Goal: Information Seeking & Learning: Learn about a topic

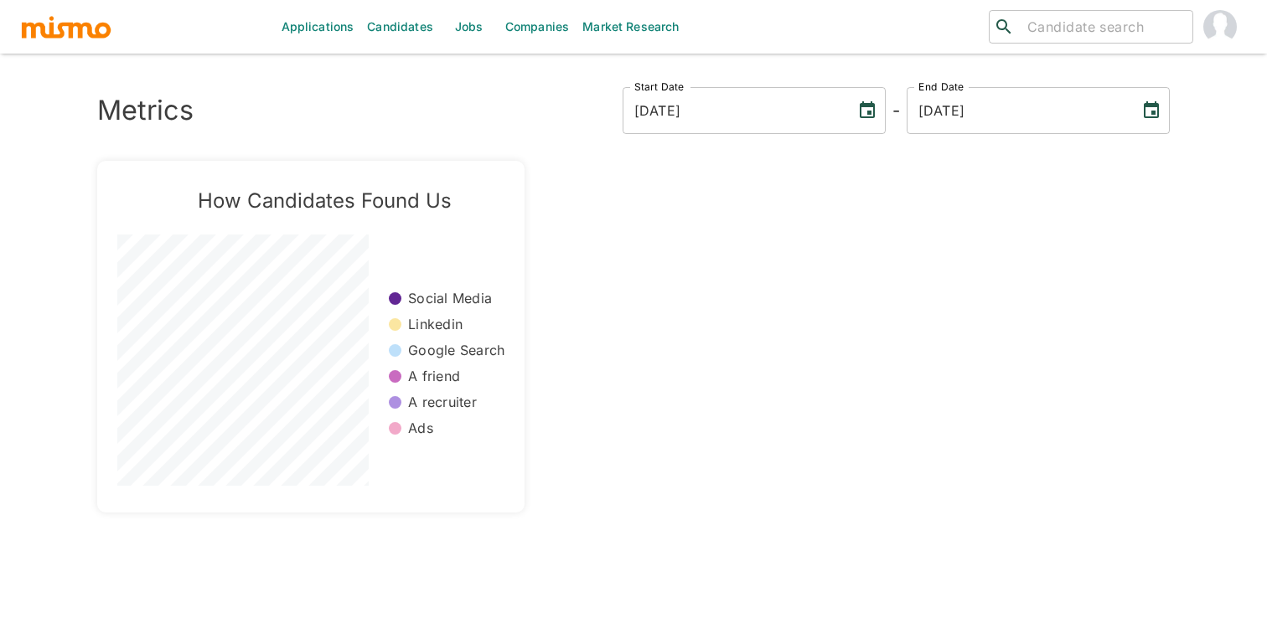
click at [1111, 12] on div "​ ​" at bounding box center [1091, 27] width 204 height 34
type input "winds"
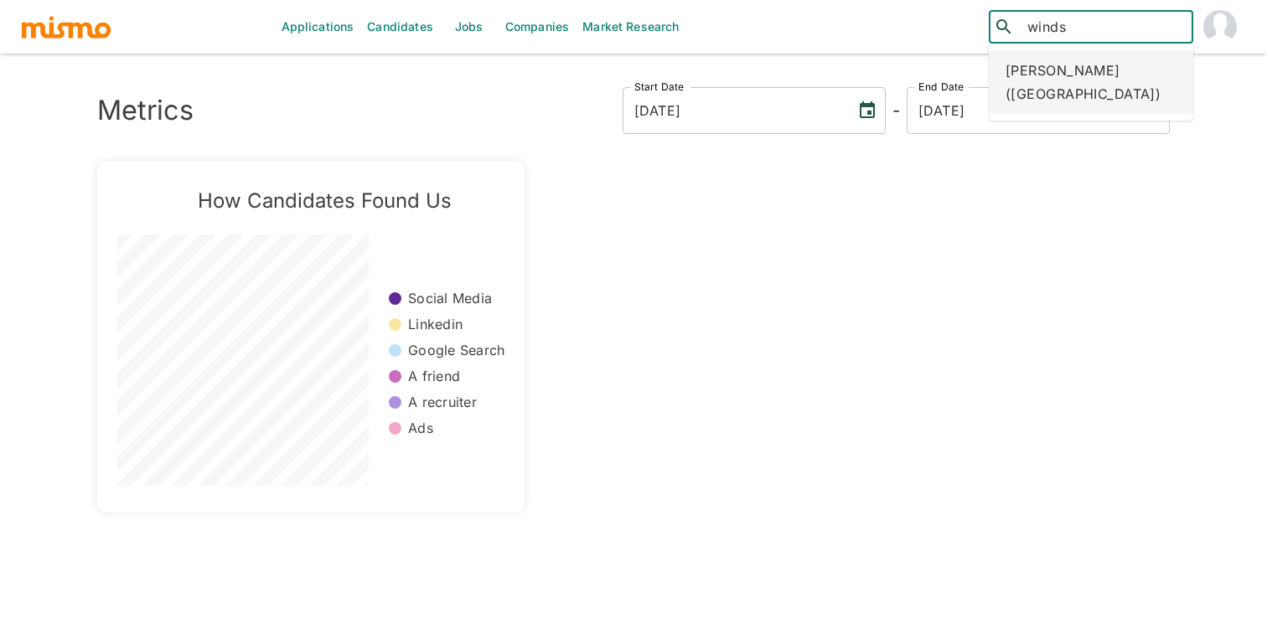
click at [1075, 86] on div "Windsor Gomez (Costa Rica)" at bounding box center [1091, 82] width 204 height 64
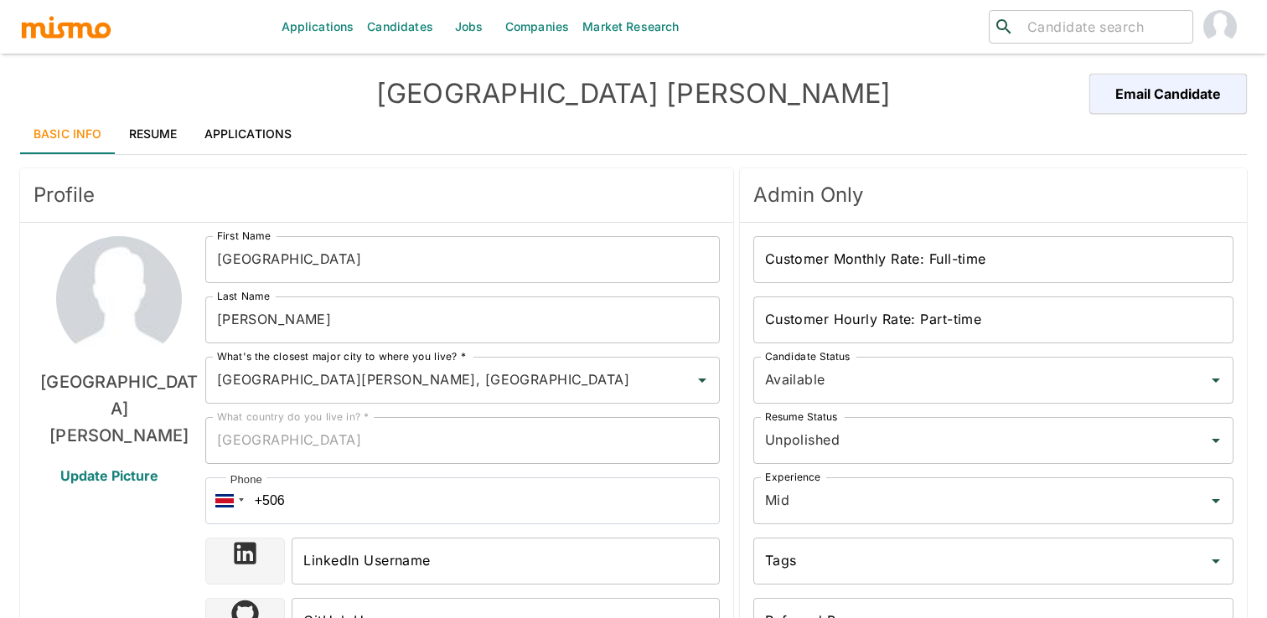
click at [700, 92] on h4 "Windsor Gomez" at bounding box center [633, 94] width 613 height 34
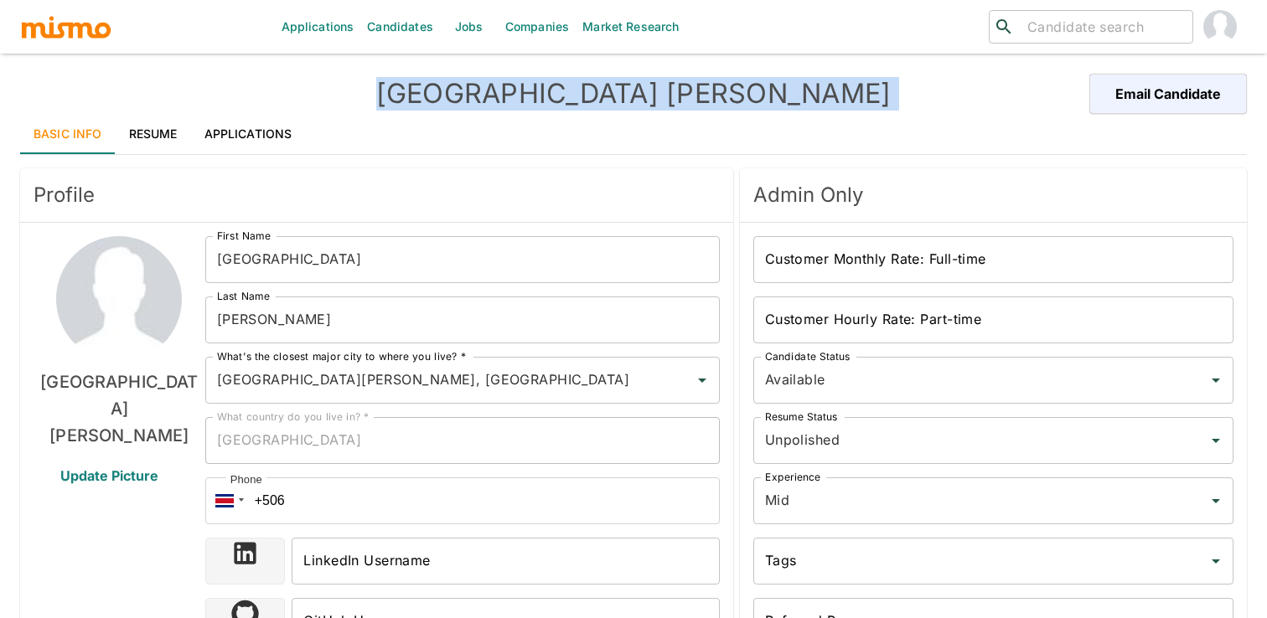
copy div "Windsor Gomez Email Candidate"
click at [594, 96] on h4 "Windsor Gomez" at bounding box center [633, 94] width 613 height 34
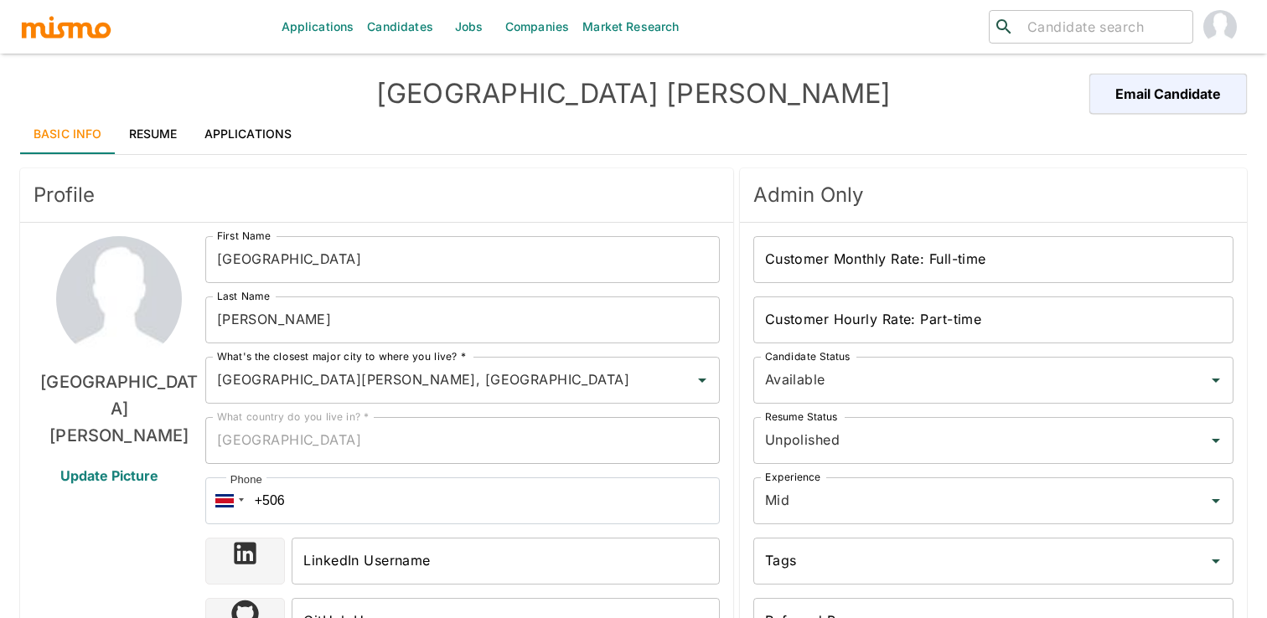
click at [245, 134] on link "Applications" at bounding box center [248, 134] width 115 height 40
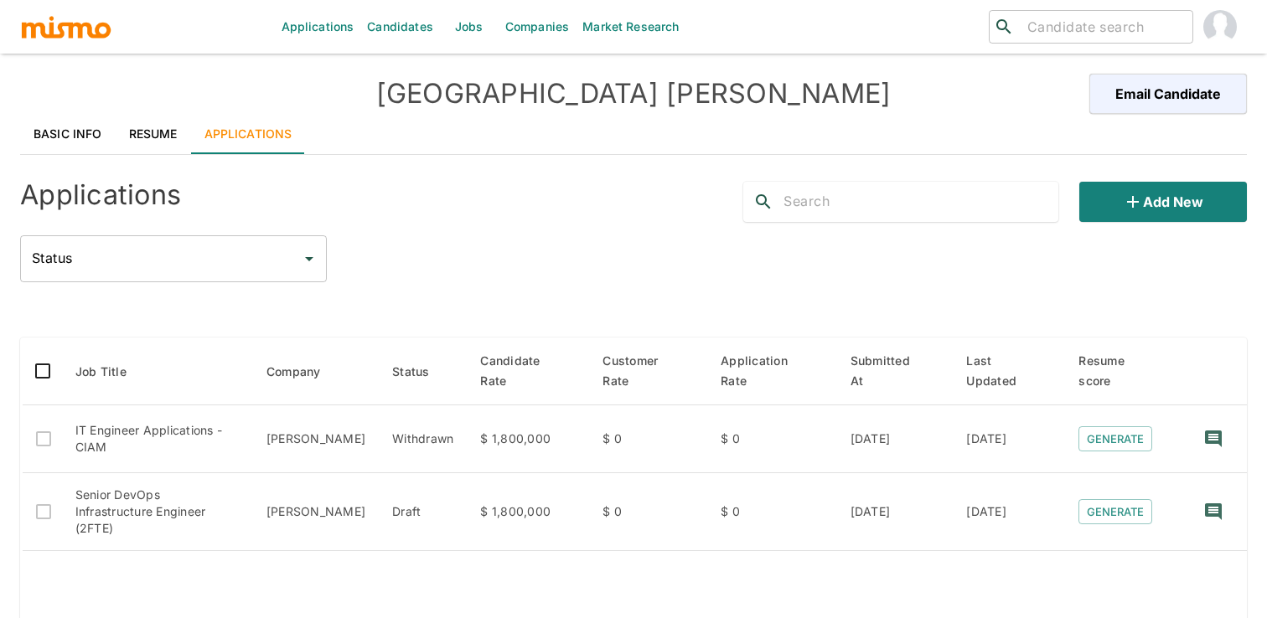
click at [165, 124] on link "Resume" at bounding box center [153, 134] width 75 height 40
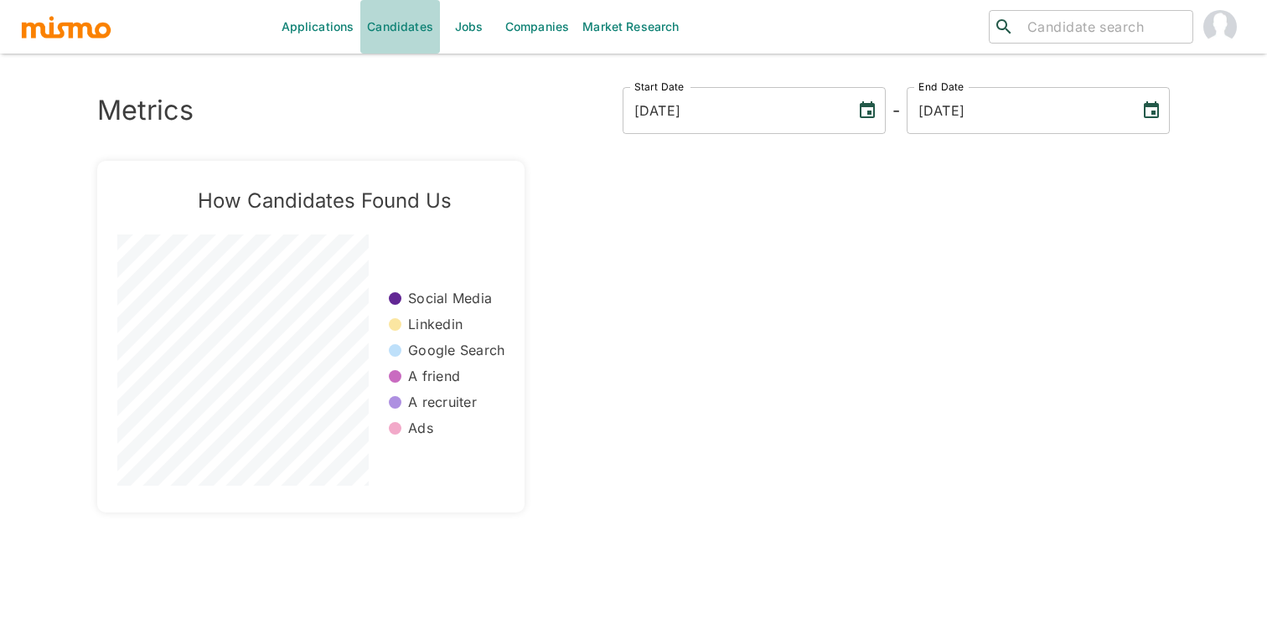
click at [405, 19] on link "Candidates" at bounding box center [400, 27] width 80 height 54
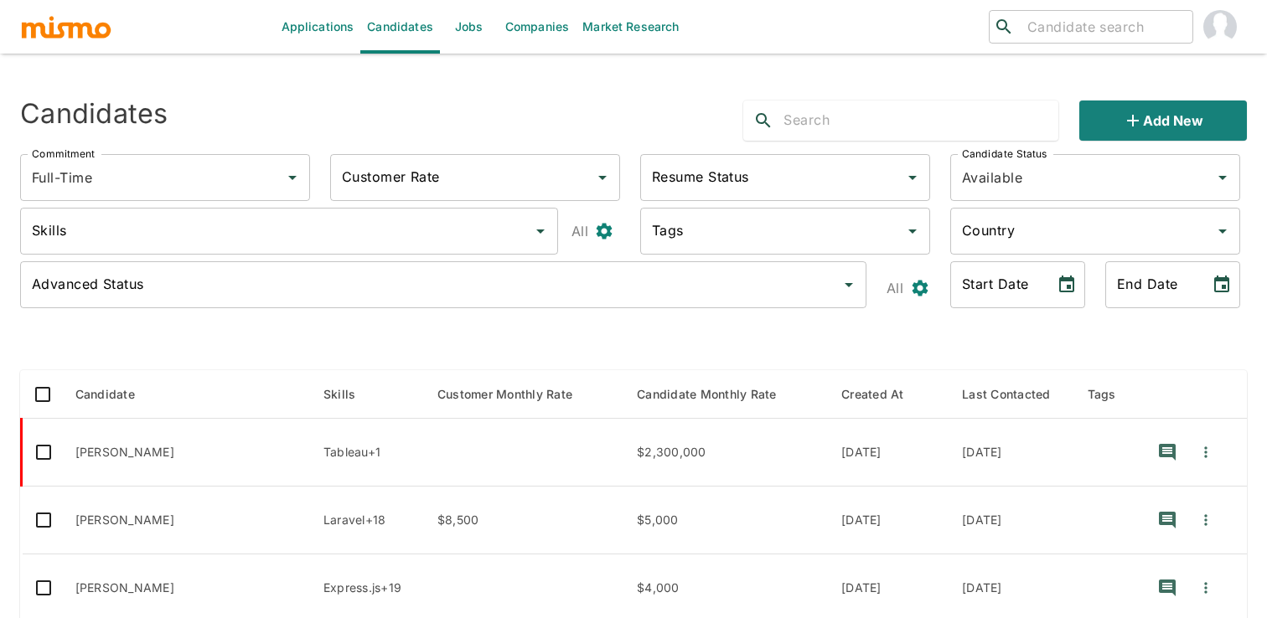
click at [971, 220] on div "Country Country" at bounding box center [1095, 231] width 290 height 47
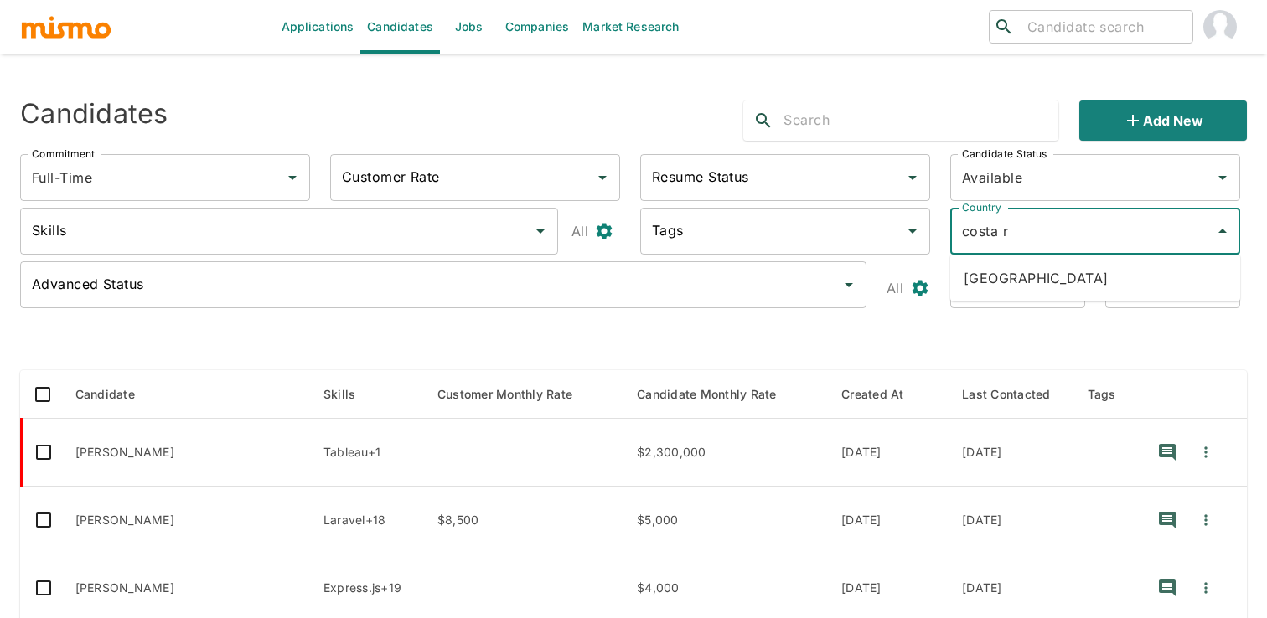
type input "costa ri"
click at [1046, 271] on li "Costa Rica" at bounding box center [1095, 278] width 290 height 34
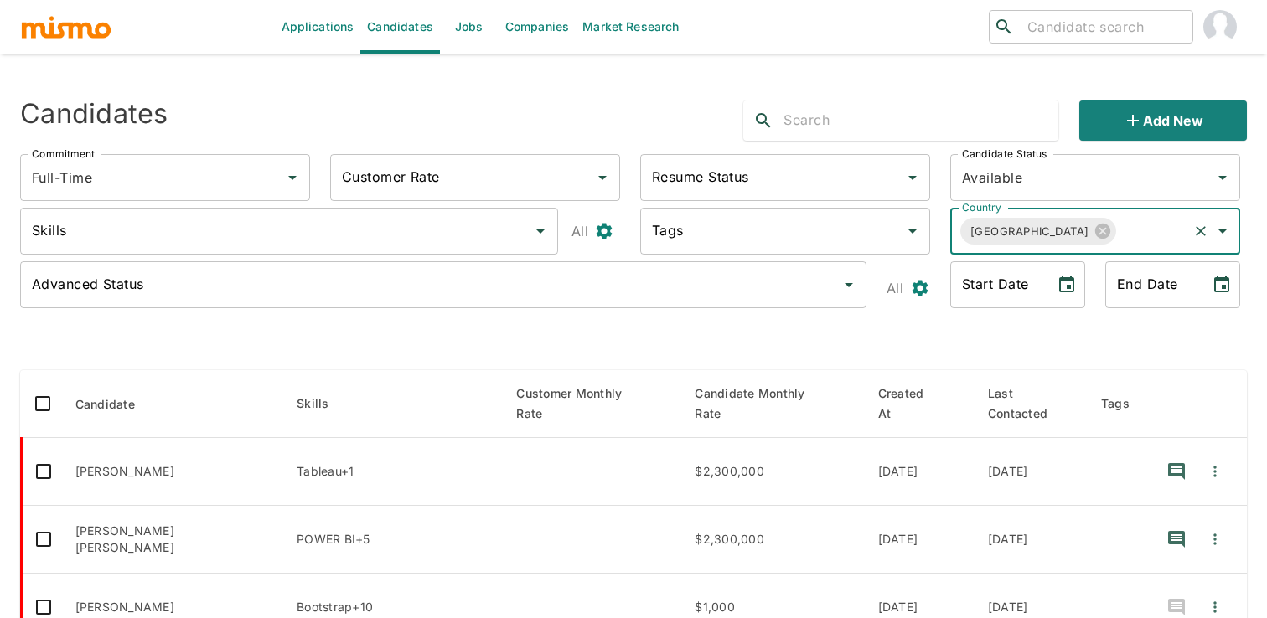
click at [245, 231] on input "Skills" at bounding box center [277, 231] width 498 height 32
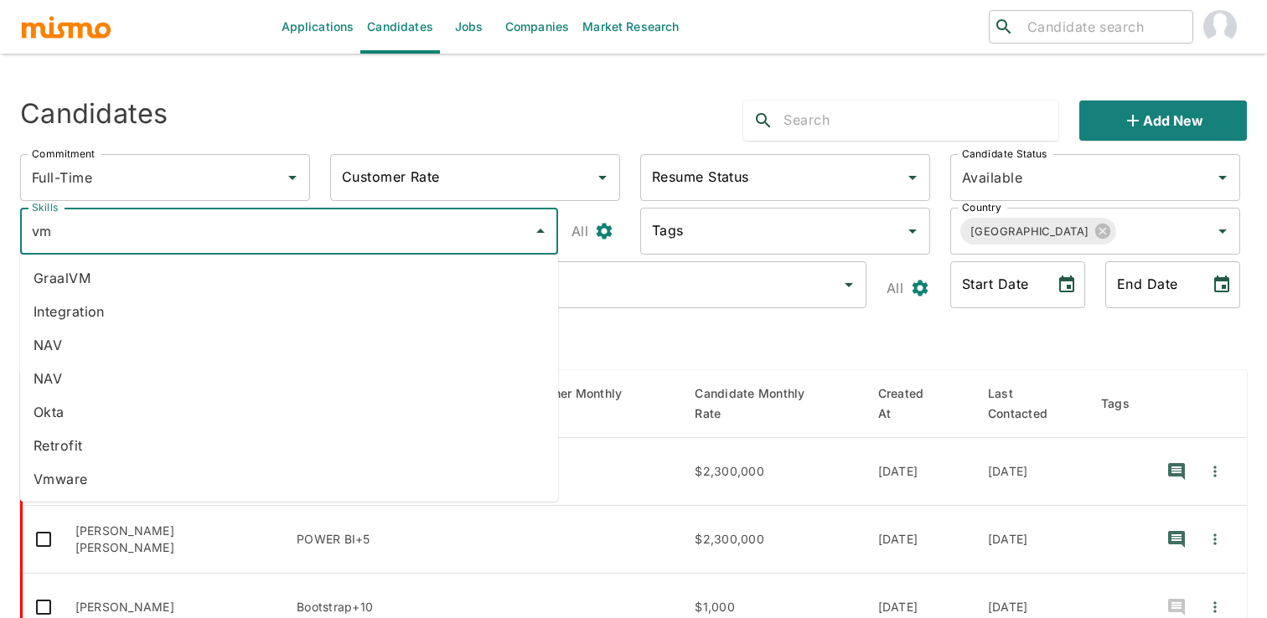
type input "vmw"
click at [178, 442] on li "Vmware" at bounding box center [289, 446] width 538 height 34
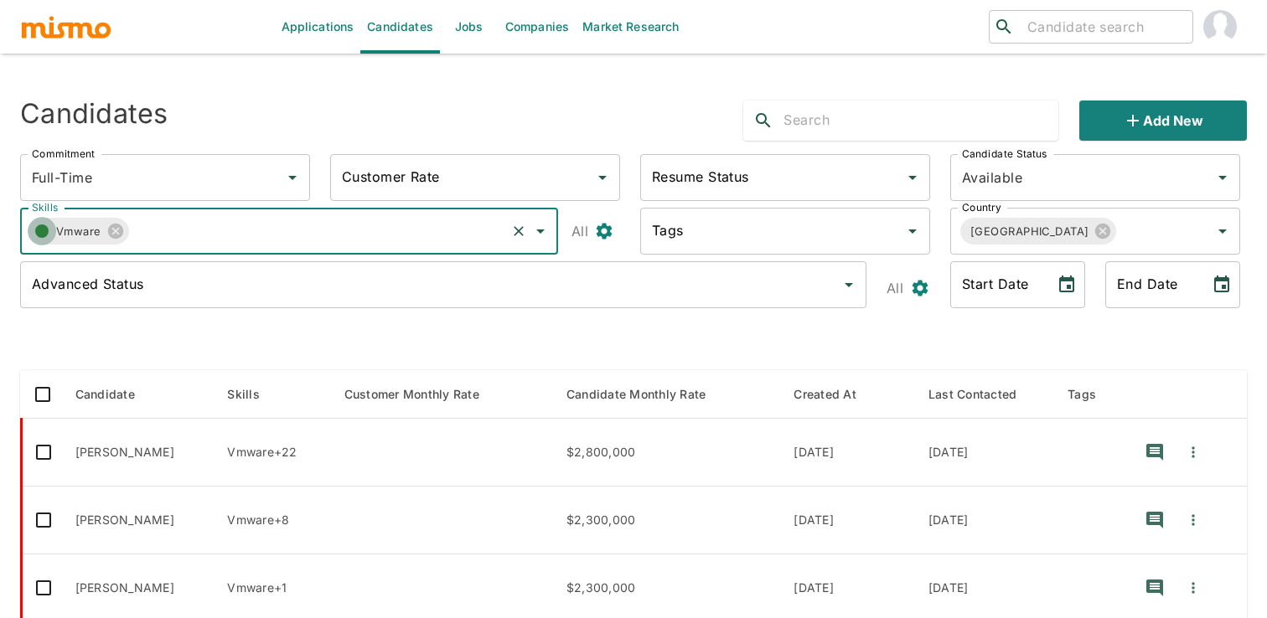
click at [29, 235] on button "button" at bounding box center [42, 231] width 28 height 28
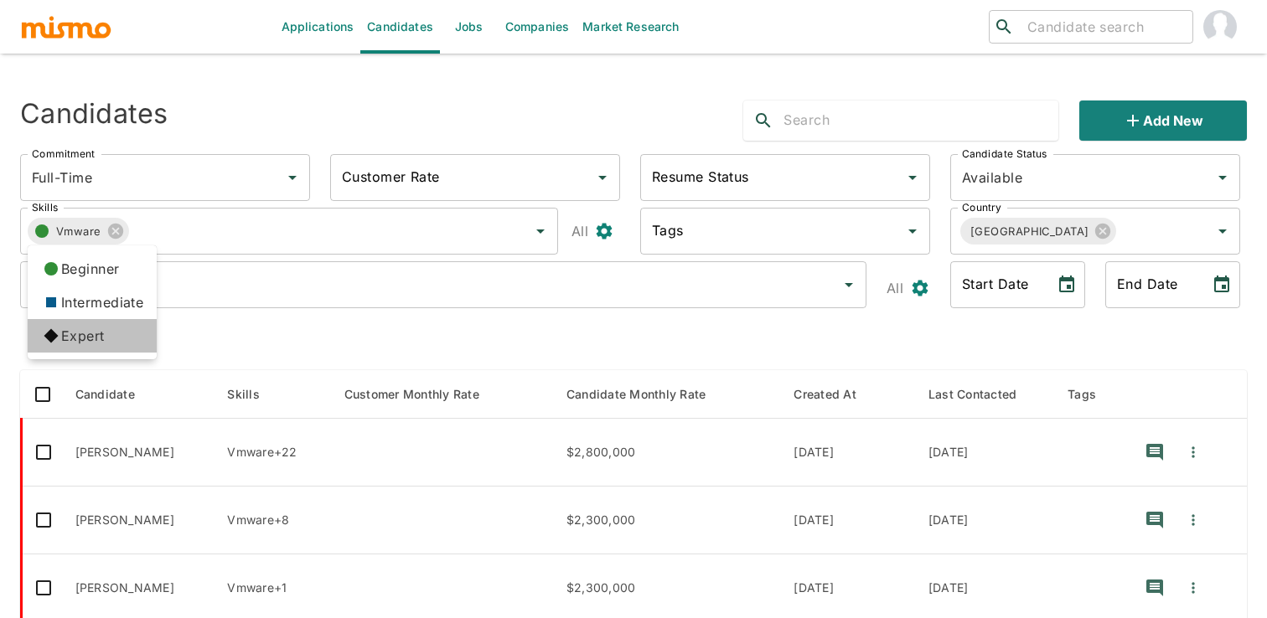
click at [76, 338] on li "Expert" at bounding box center [92, 336] width 129 height 34
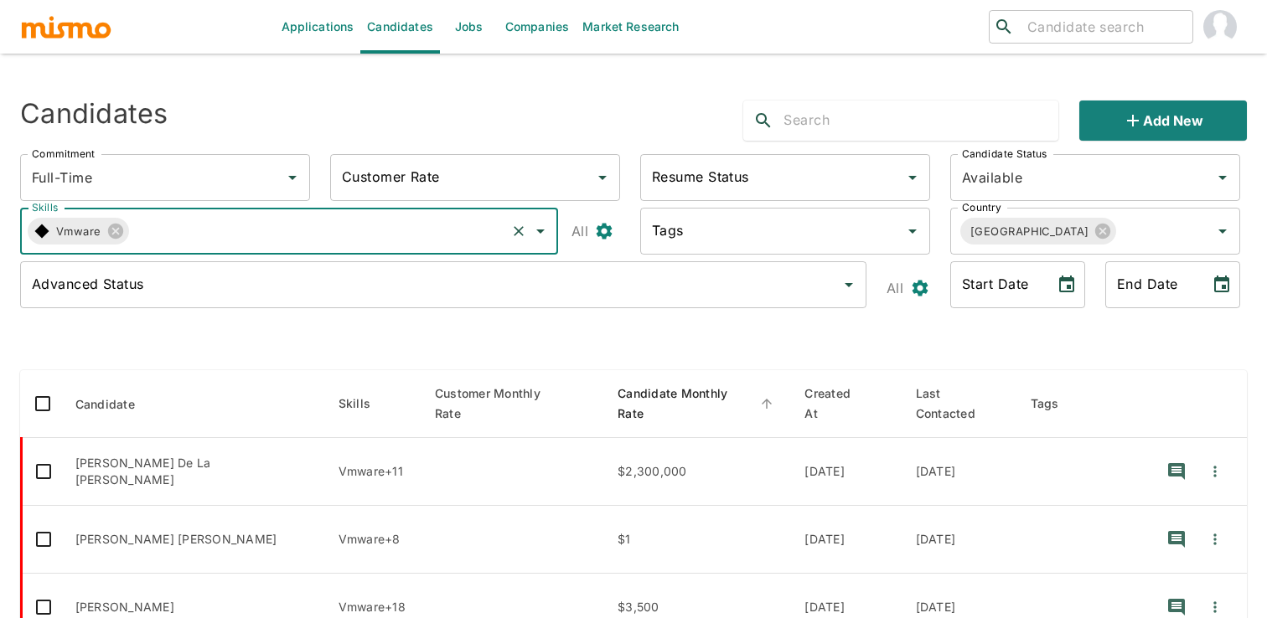
click at [655, 400] on span "Candidate Monthly Rate" at bounding box center [697, 404] width 160 height 40
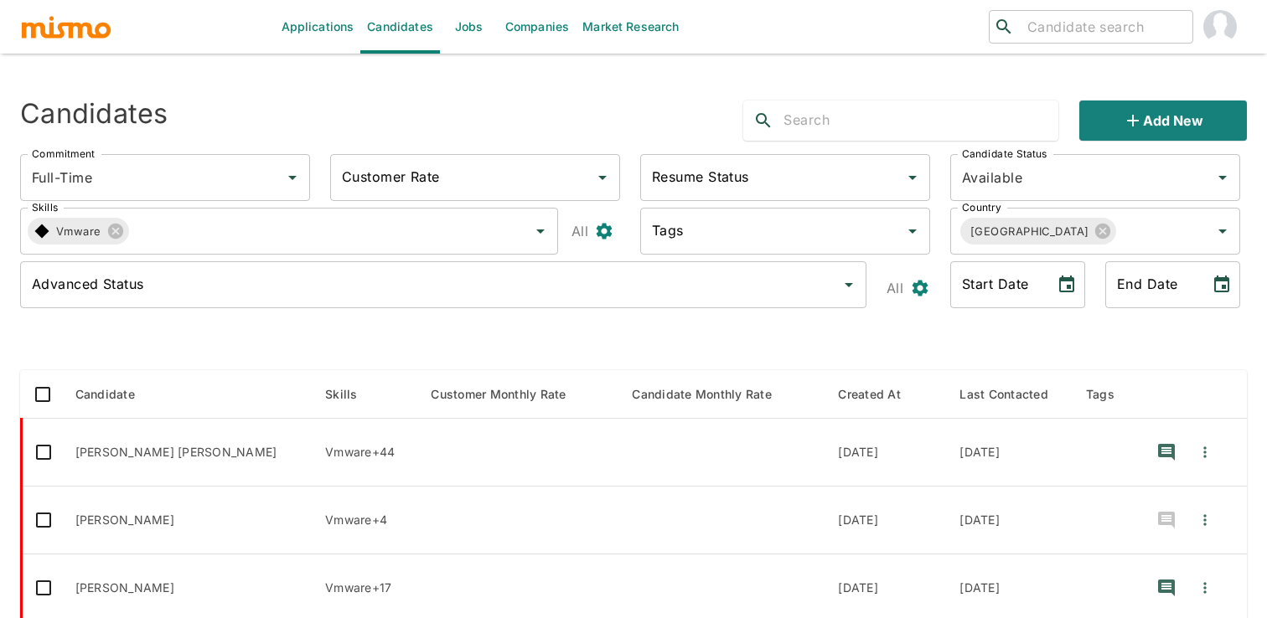
click at [655, 400] on span "Candidate Monthly Rate" at bounding box center [713, 395] width 162 height 20
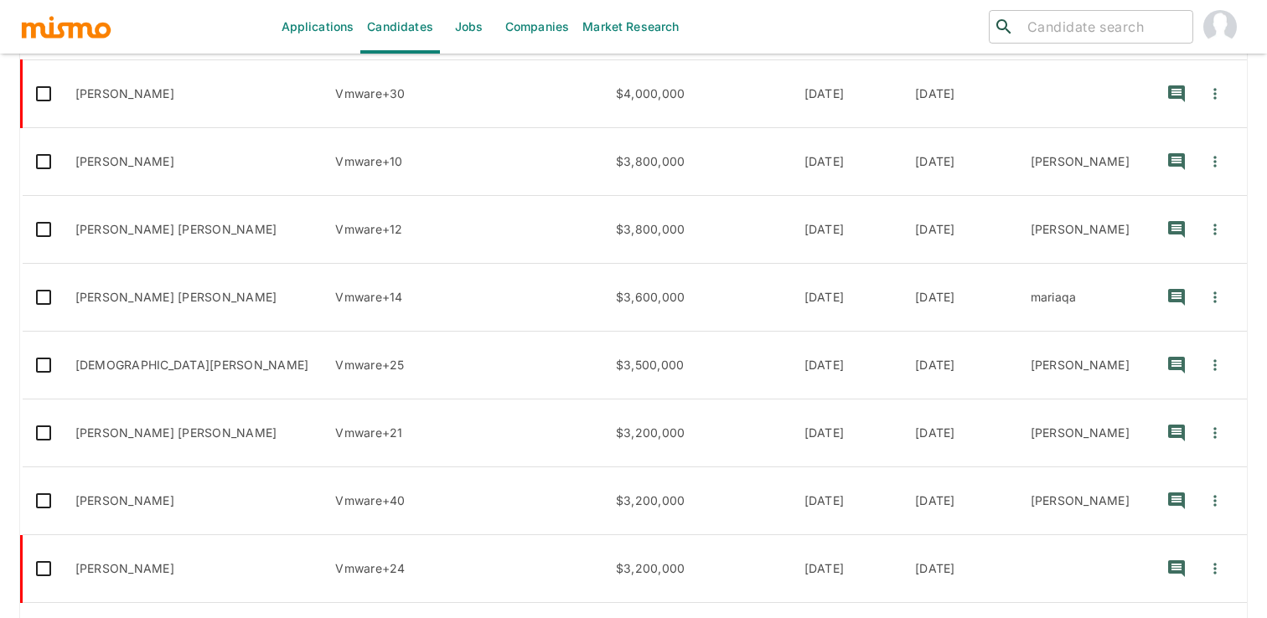
scroll to position [536, 0]
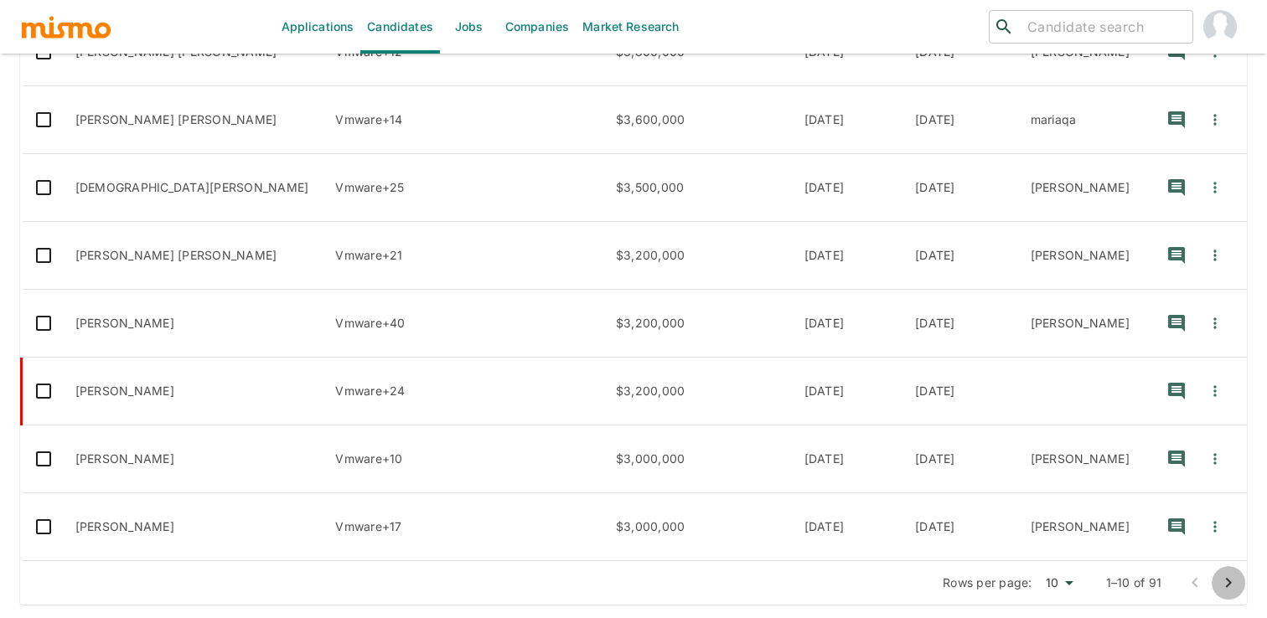
click at [1227, 587] on icon "Go to next page" at bounding box center [1228, 583] width 20 height 20
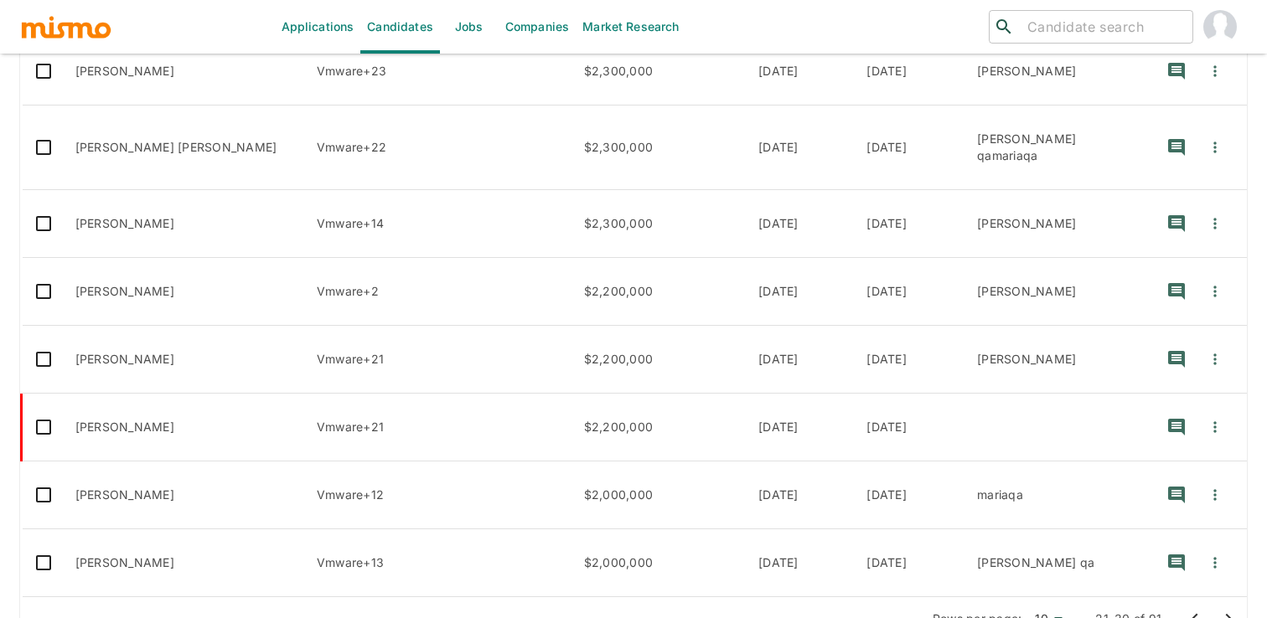
click at [1229, 609] on icon "Go to next page" at bounding box center [1228, 619] width 20 height 20
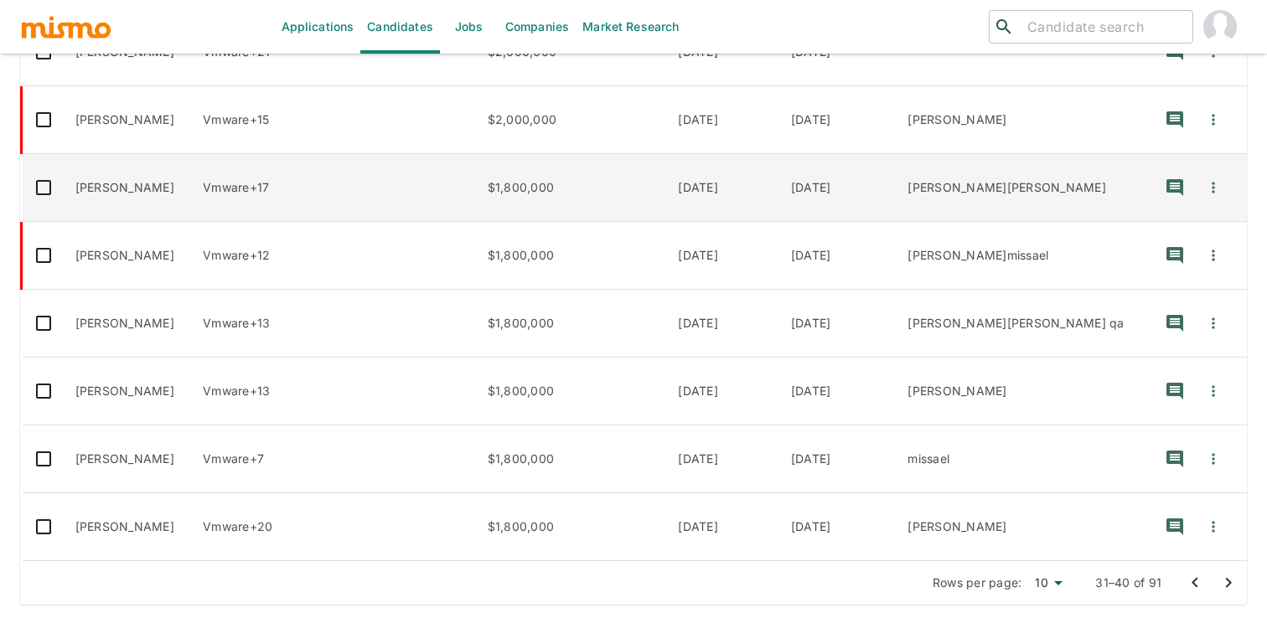
click at [621, 193] on td "$1,800,000" at bounding box center [569, 188] width 191 height 68
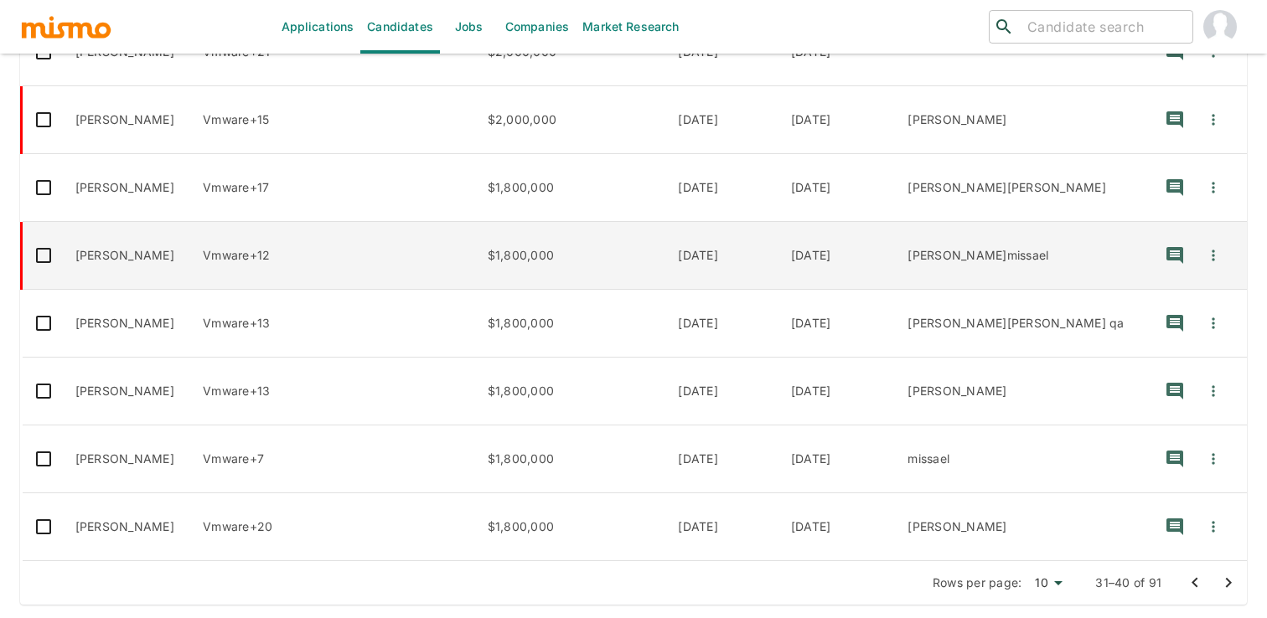
click at [453, 261] on td "enhanced table" at bounding box center [380, 256] width 187 height 68
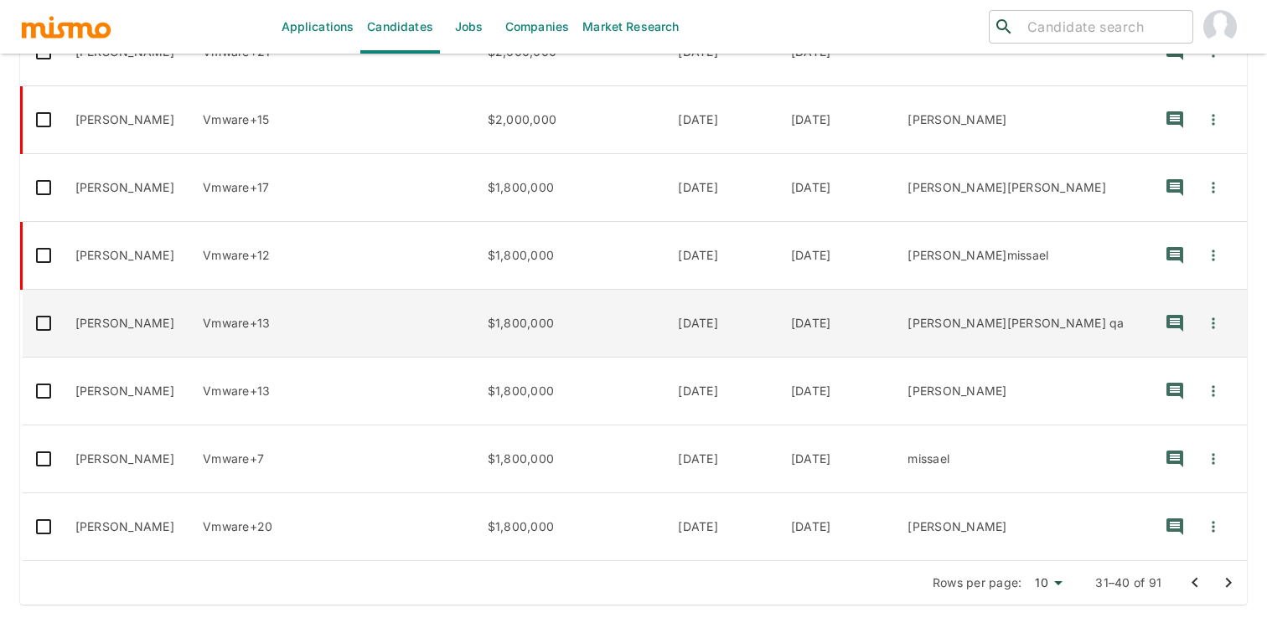
click at [388, 317] on td "enhanced table" at bounding box center [380, 324] width 187 height 68
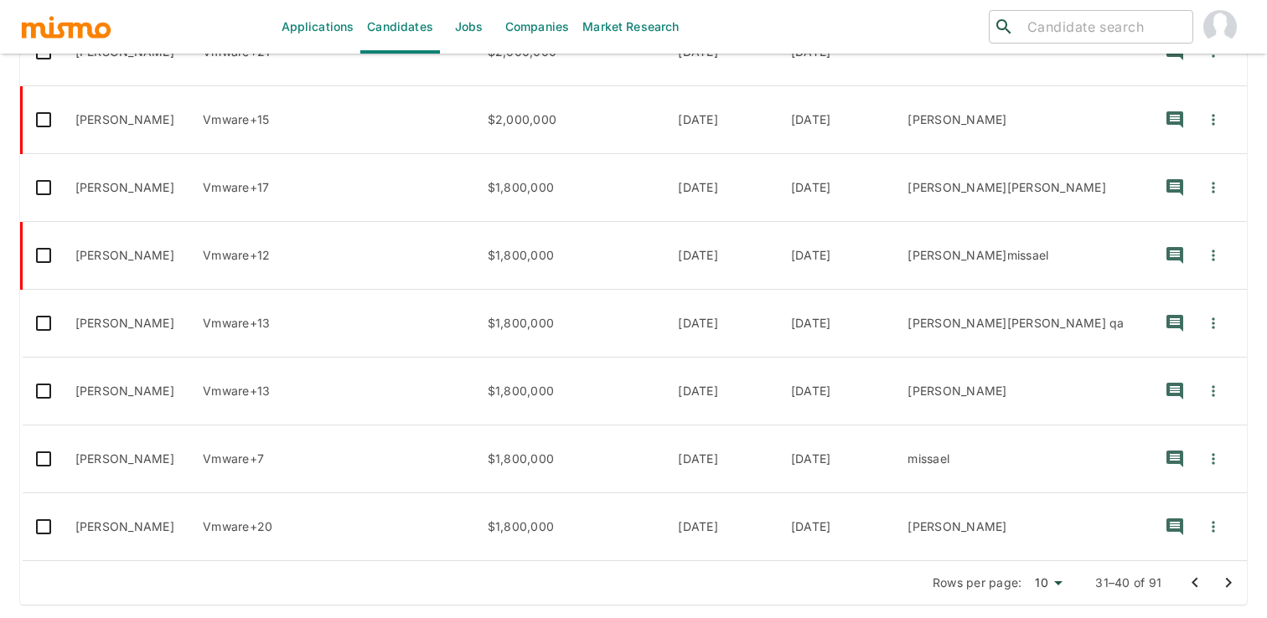
click at [1155, 21] on input "search" at bounding box center [1102, 26] width 165 height 23
type input "winds"
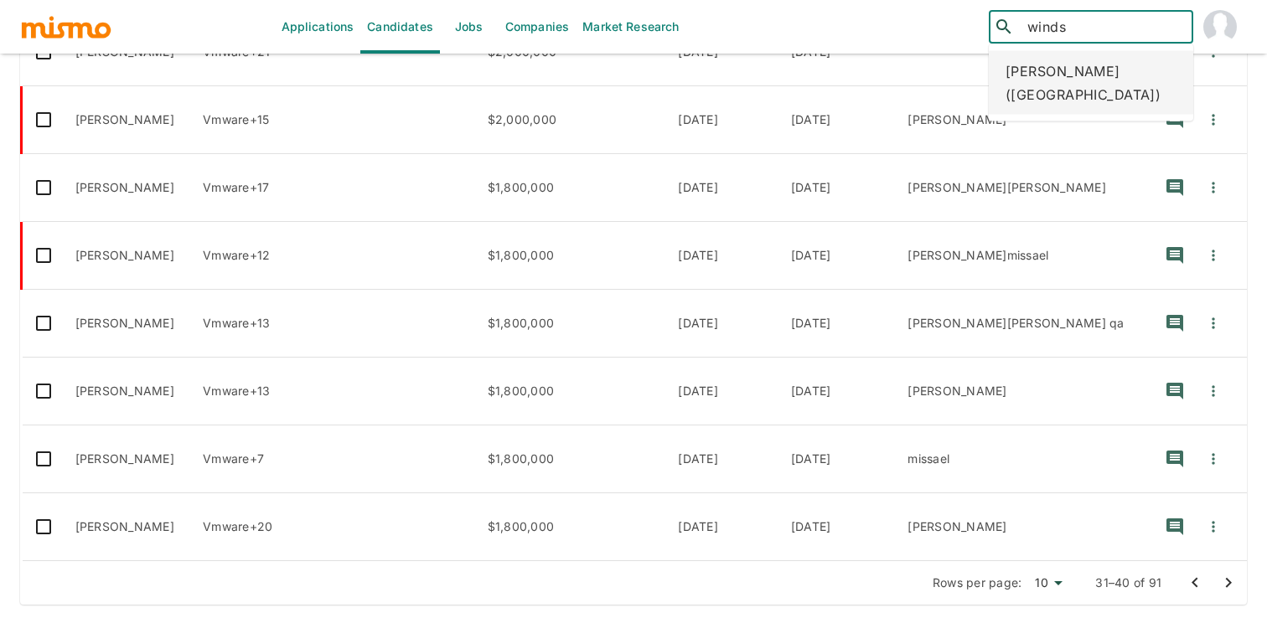
click at [1069, 81] on div "Windsor Gomez (Costa Rica)" at bounding box center [1091, 83] width 204 height 64
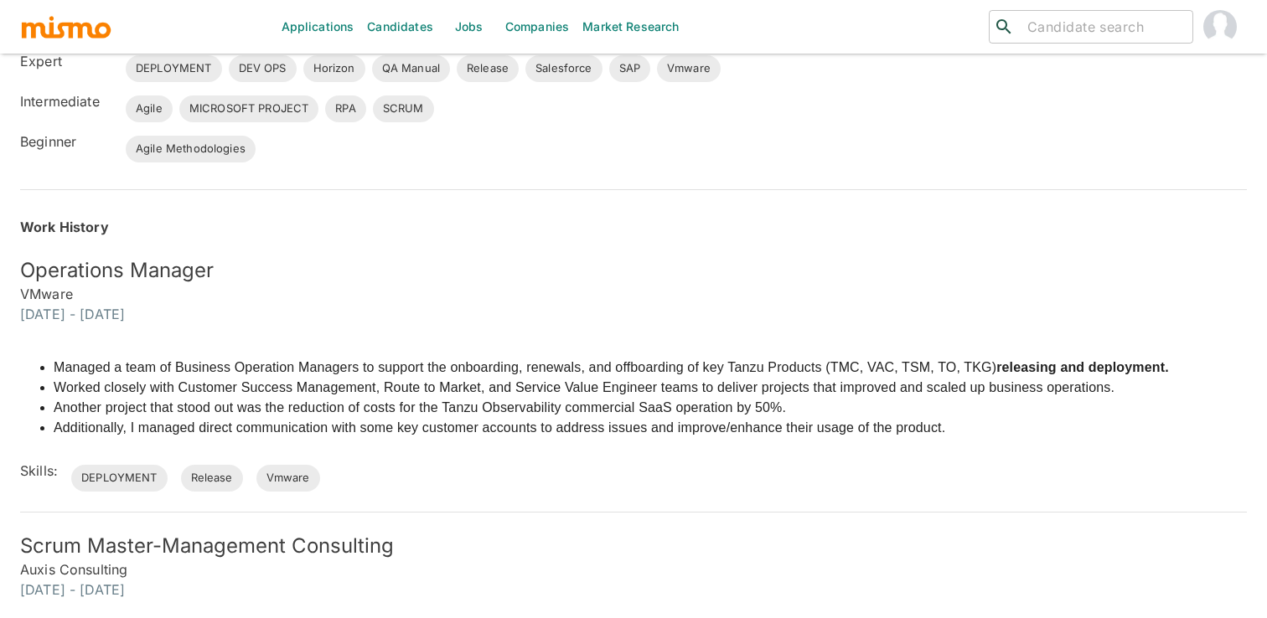
scroll to position [431, 0]
